Goal: Task Accomplishment & Management: Manage account settings

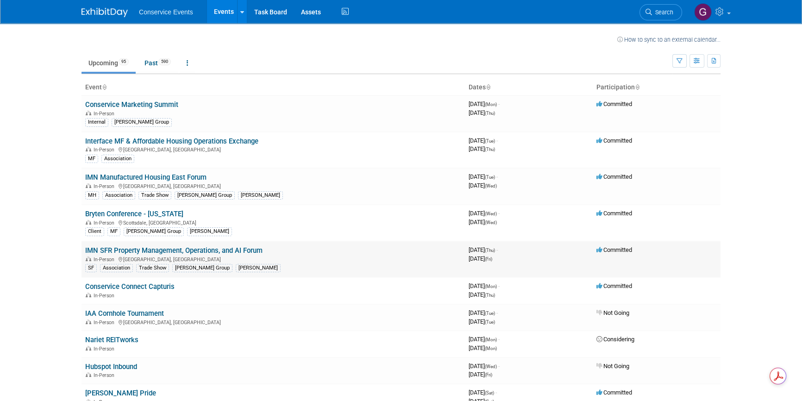
click at [188, 250] on link "IMN SFR Property Management, Operations, and AI Forum" at bounding box center [173, 250] width 177 height 8
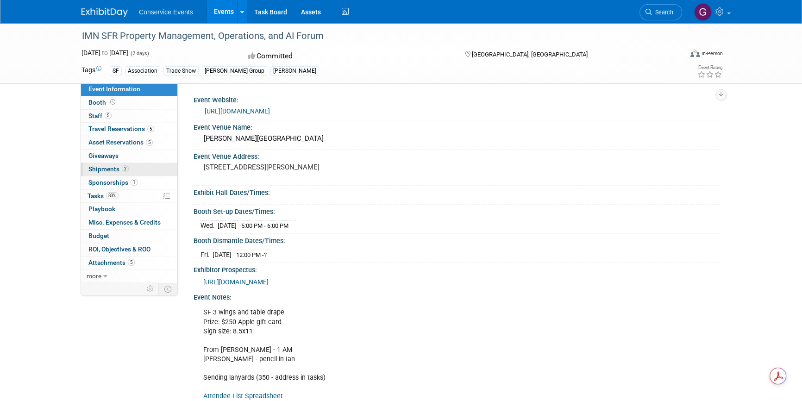
click at [112, 168] on span "Shipments 2" at bounding box center [108, 168] width 40 height 7
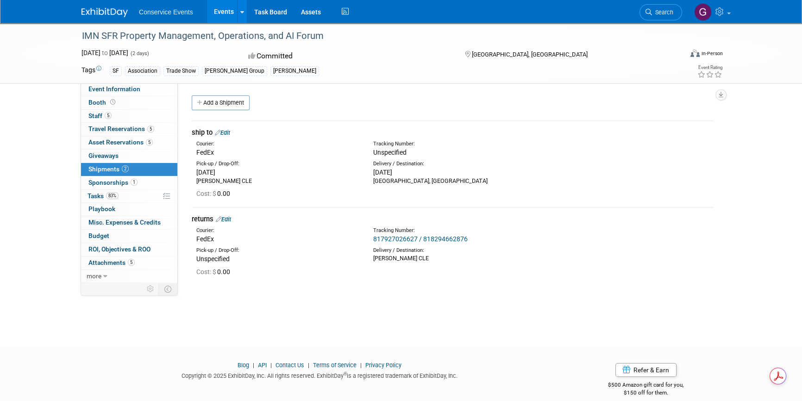
click at [226, 130] on link "Edit" at bounding box center [222, 132] width 15 height 7
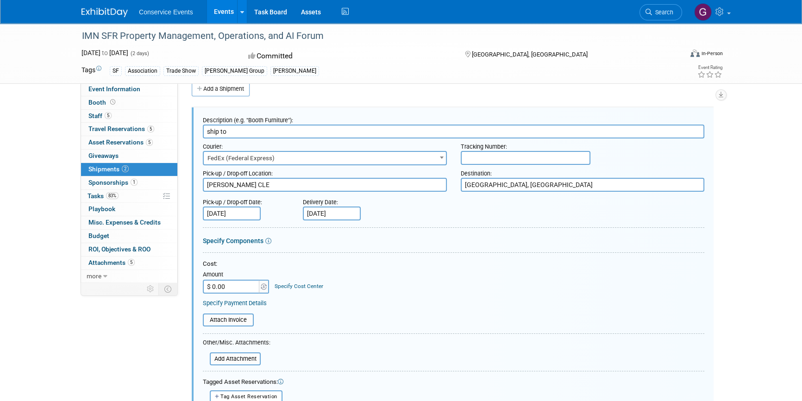
click at [472, 155] on input "text" at bounding box center [526, 158] width 130 height 14
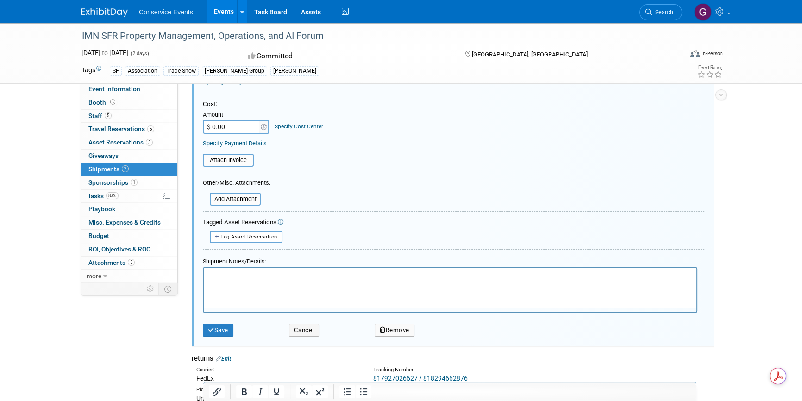
scroll to position [307, 0]
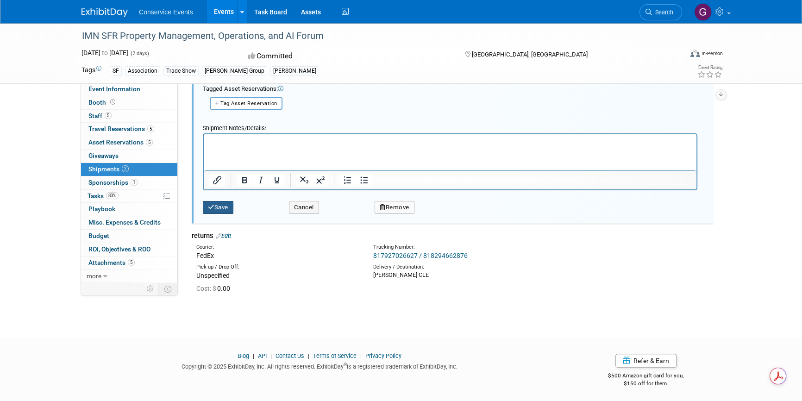
type input "883603027949 / 883603027950"
click at [224, 205] on button "Save" at bounding box center [218, 207] width 31 height 13
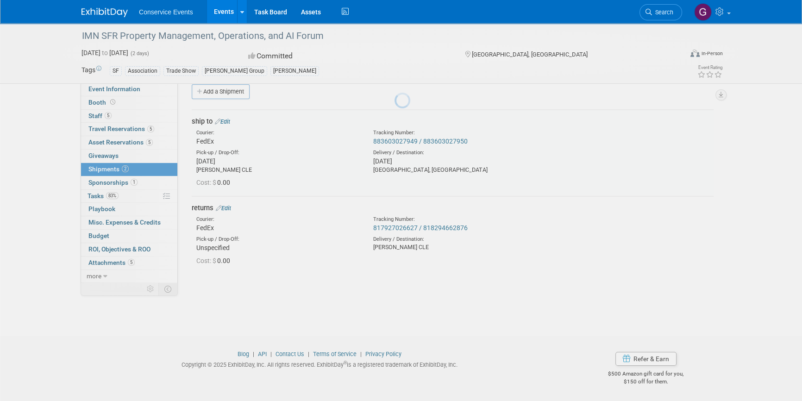
scroll to position [11, 0]
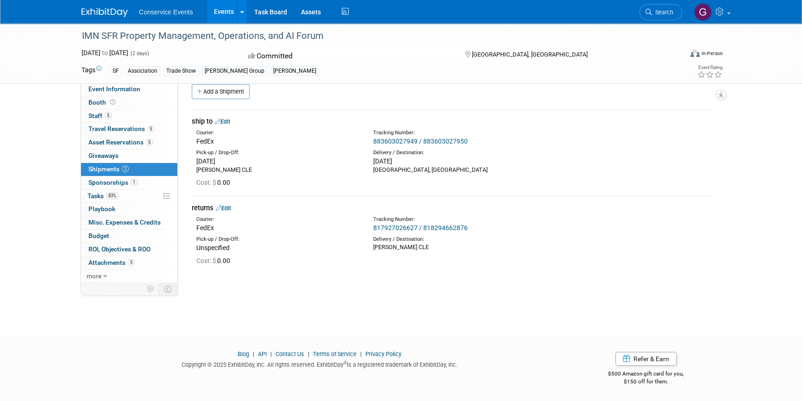
click at [221, 14] on link "Events" at bounding box center [224, 11] width 34 height 23
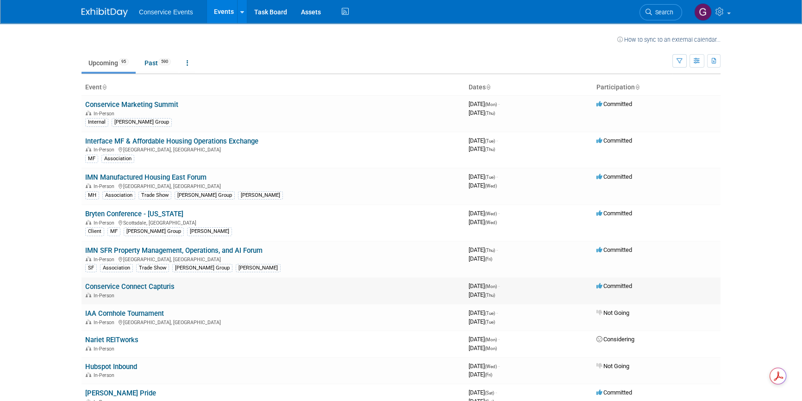
click at [147, 286] on link "Conservice Connect Capturis" at bounding box center [129, 286] width 89 height 8
